Goal: Find contact information: Find contact information

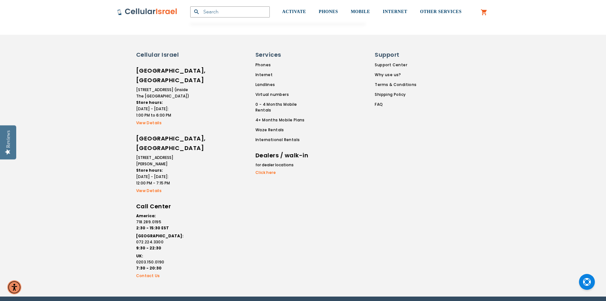
scroll to position [1255, 0]
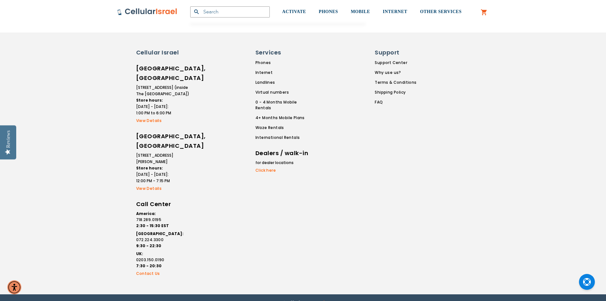
click at [304, 294] on img at bounding box center [303, 303] width 43 height 18
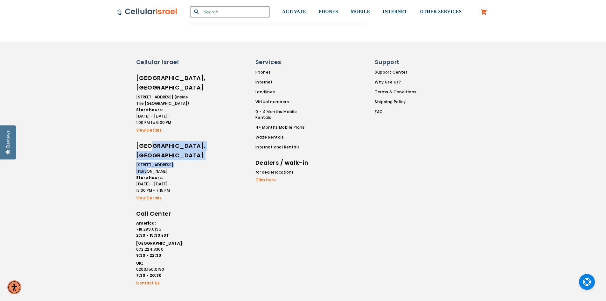
scroll to position [1245, 0]
drag, startPoint x: 151, startPoint y: 141, endPoint x: 185, endPoint y: 153, distance: 36.2
click at [185, 153] on ul "Cellular Israel [GEOGRAPHIC_DATA], [GEOGRAPHIC_DATA] [STREET_ADDRESS] (inside T…" at bounding box center [163, 173] width 54 height 228
click at [183, 163] on li "2 [PERSON_NAME][GEOGRAPHIC_DATA] Store hours: [DATE] - [DATE]: 12:00 PM - 7:15 …" at bounding box center [163, 179] width 54 height 32
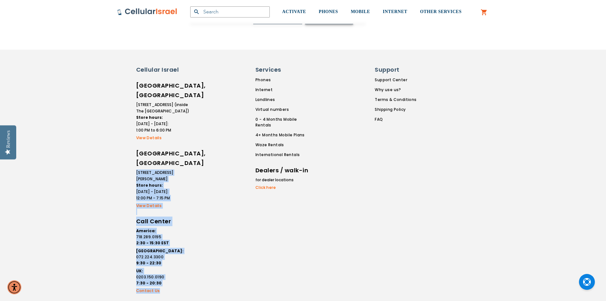
scroll to position [1256, 0]
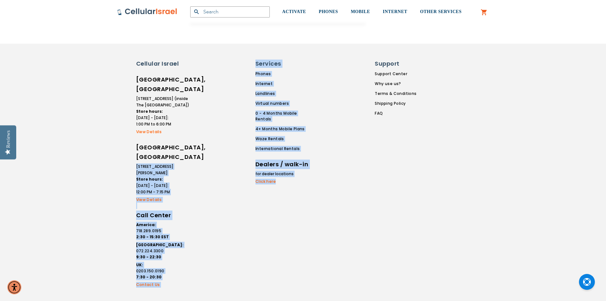
drag, startPoint x: 187, startPoint y: 149, endPoint x: 283, endPoint y: 176, distance: 100.1
click at [284, 177] on div "Cellular Israel [GEOGRAPHIC_DATA], [GEOGRAPHIC_DATA] [STREET_ADDRESS] (inside T…" at bounding box center [274, 173] width 286 height 229
click at [283, 178] on link "Click here" at bounding box center [282, 181] width 54 height 6
